Goal: Check status

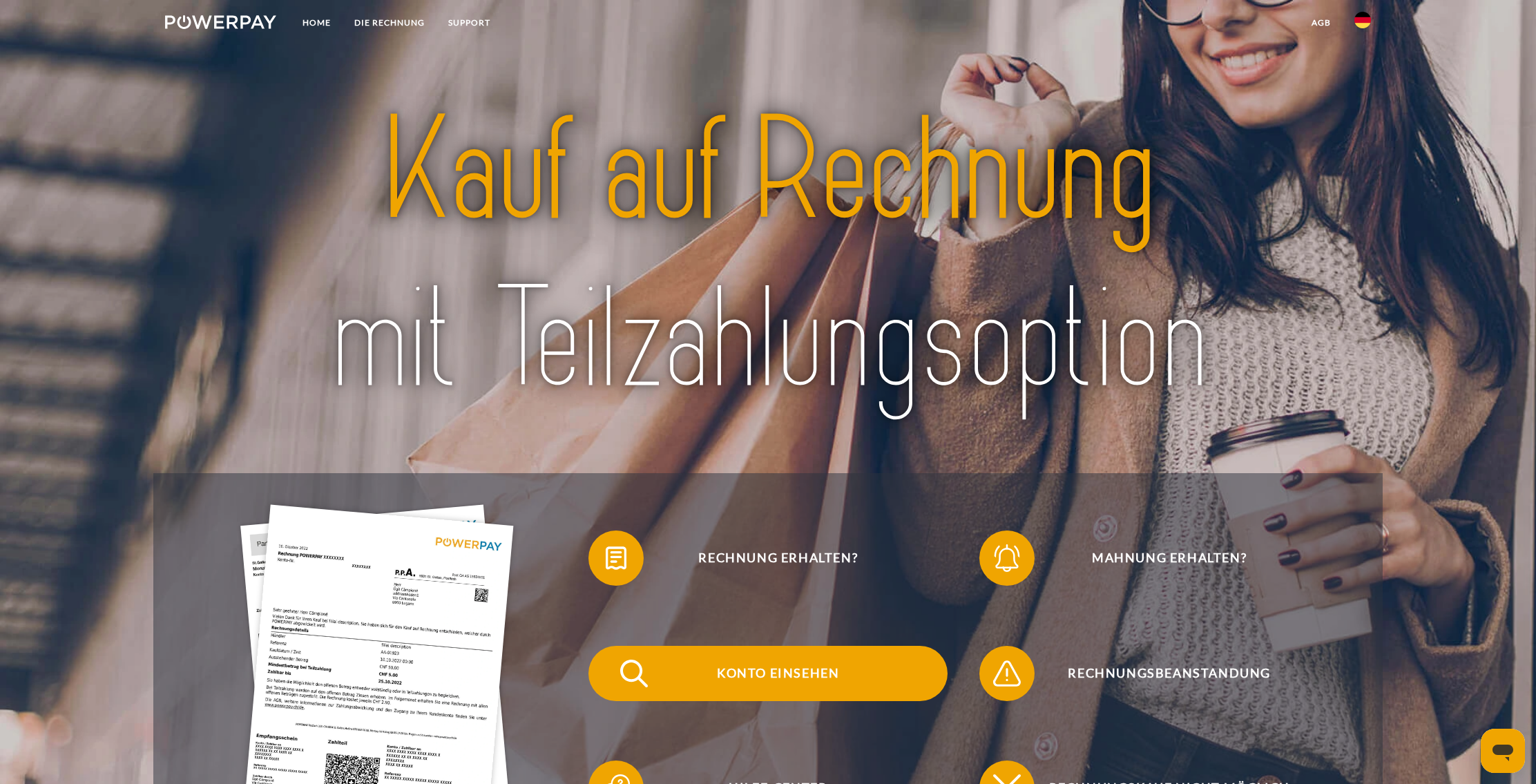
scroll to position [2, 0]
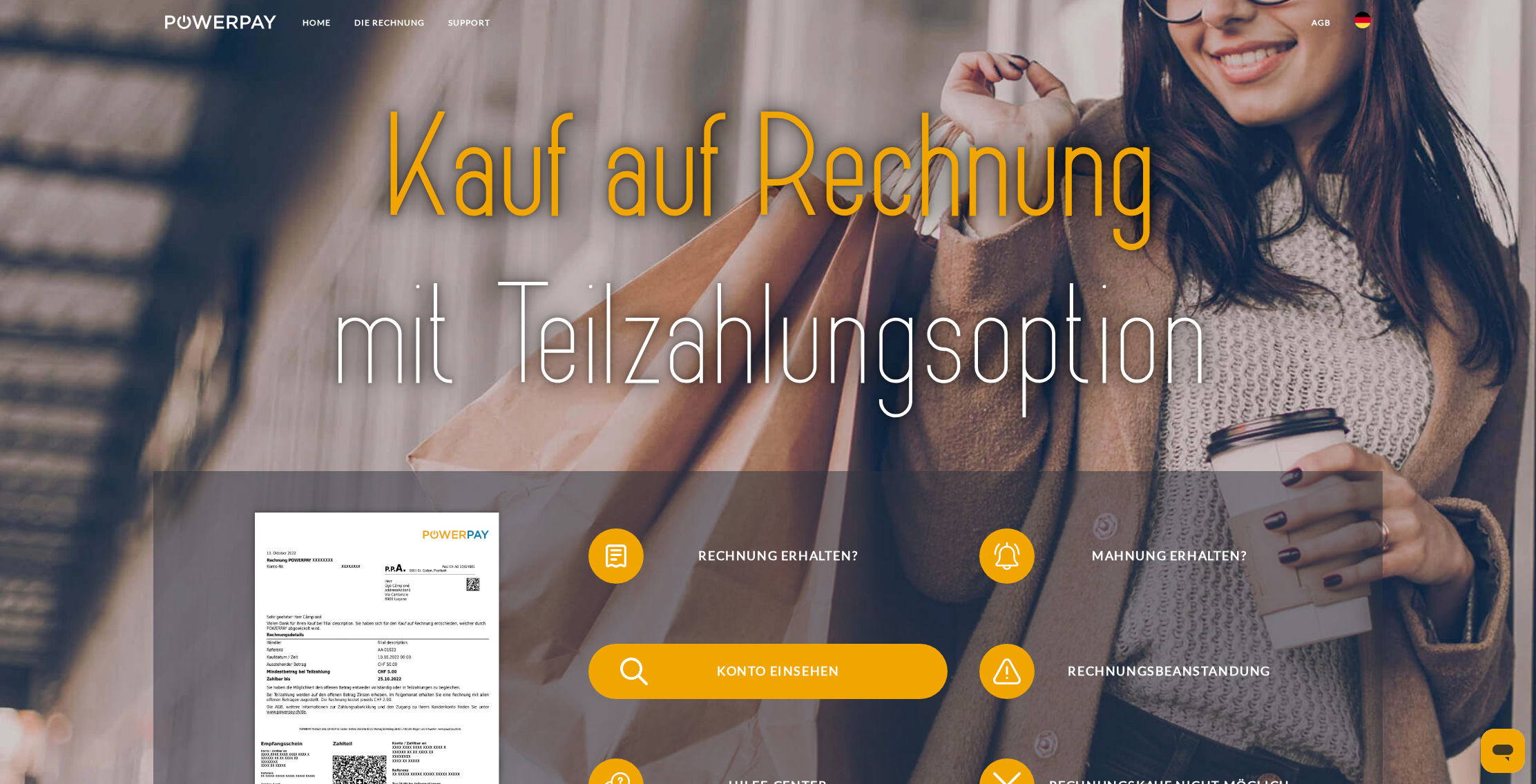
click at [791, 673] on span "Konto einsehen" at bounding box center [778, 671] width 339 height 56
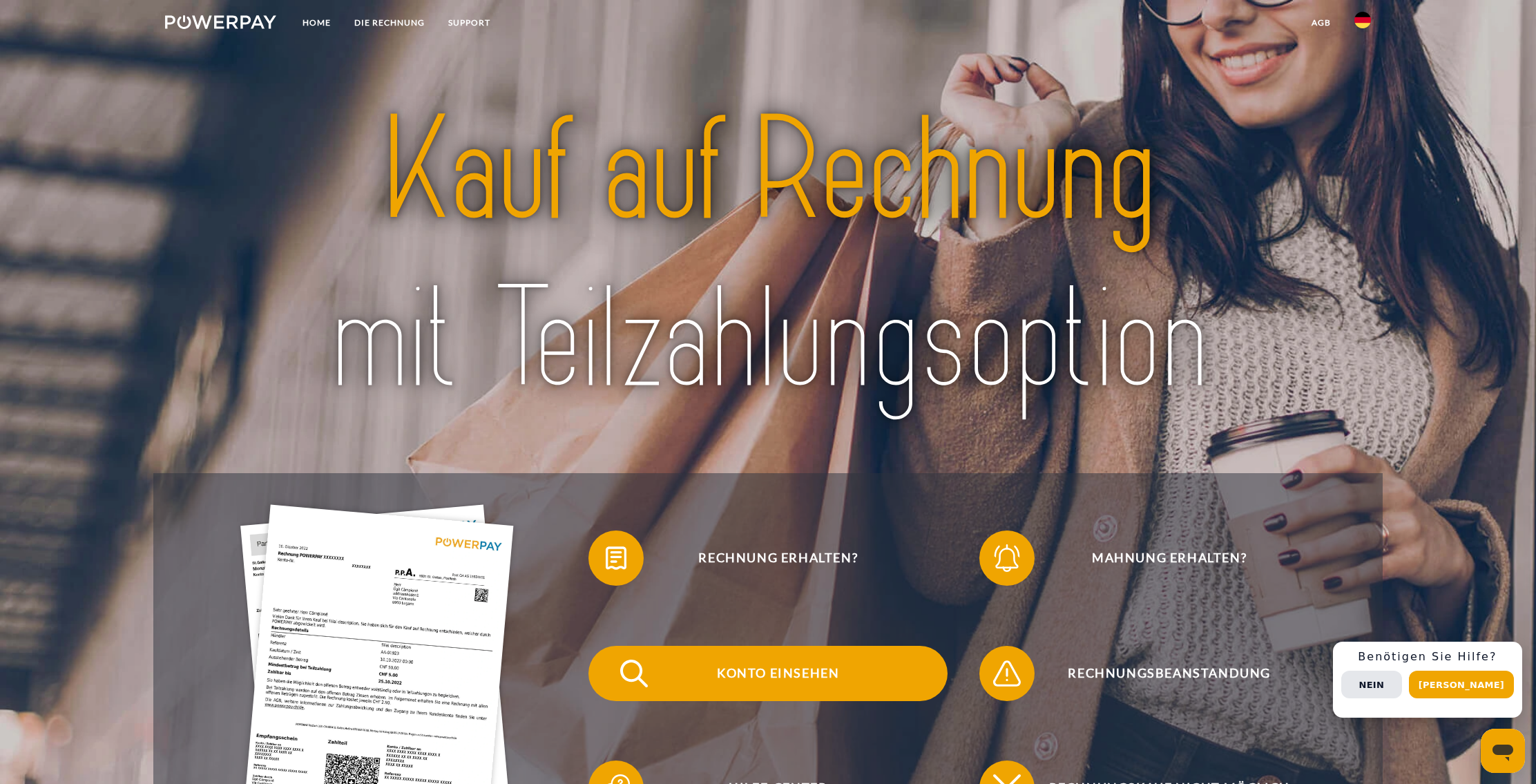
click at [751, 674] on span "Konto einsehen" at bounding box center [778, 673] width 339 height 56
